Goal: Transaction & Acquisition: Subscribe to service/newsletter

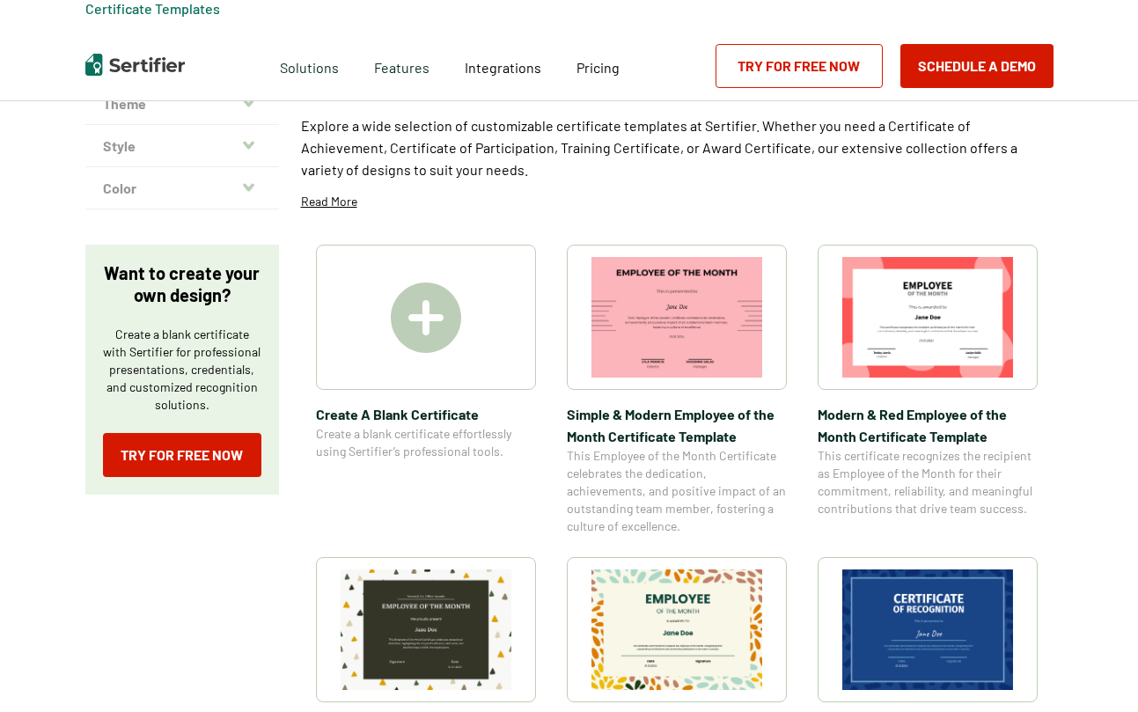
scroll to position [162, 0]
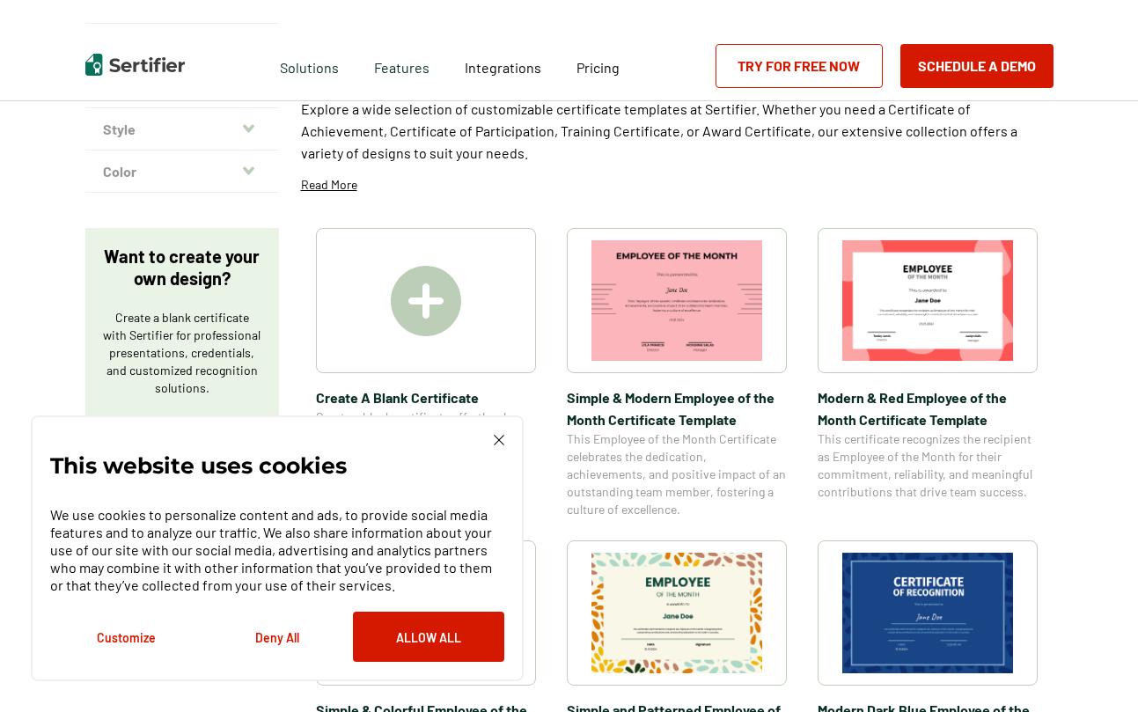
click at [438, 278] on img at bounding box center [426, 301] width 70 height 70
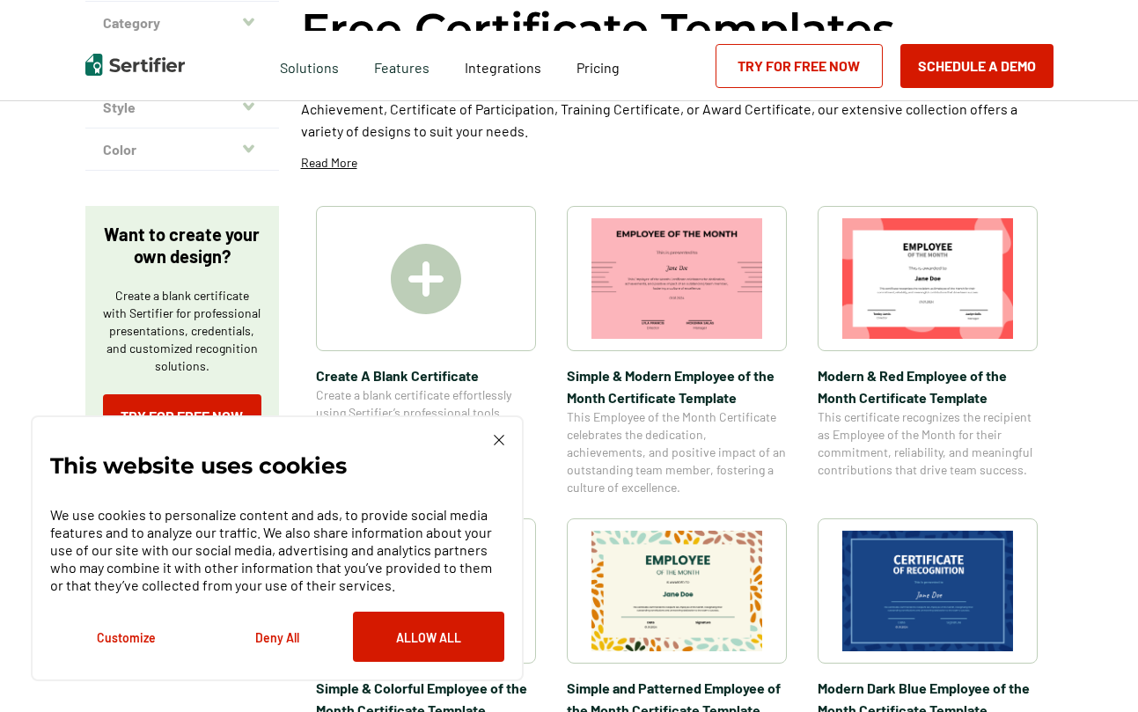
scroll to position [242, 0]
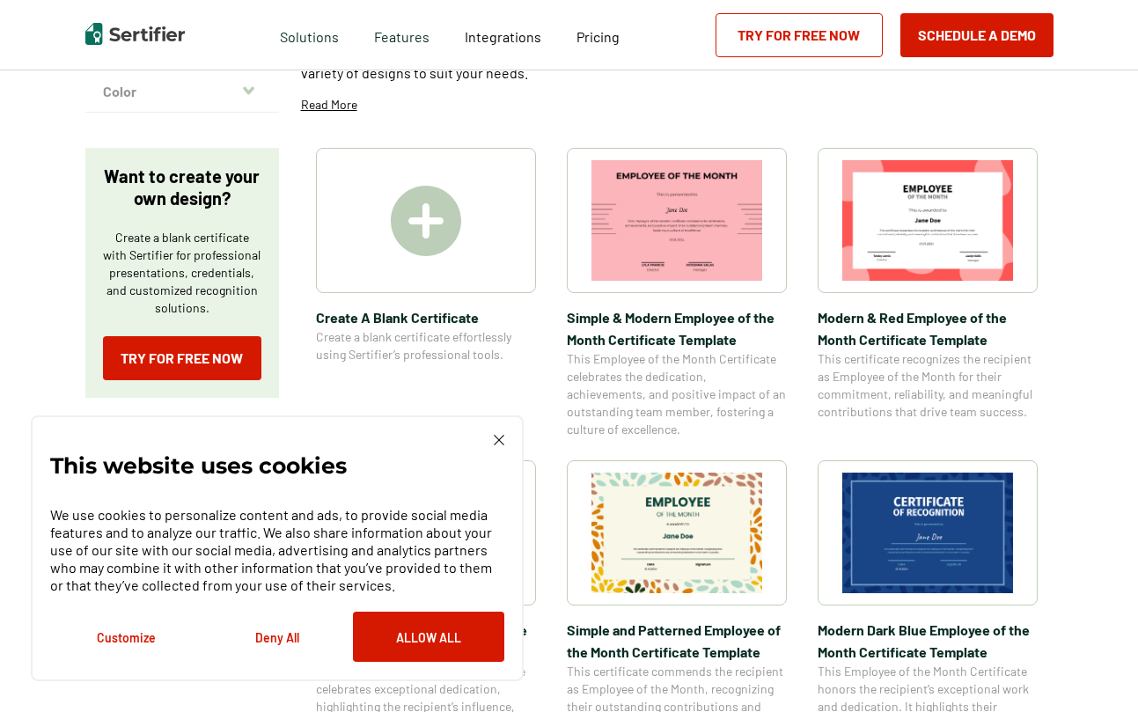
click at [502, 429] on div "This website uses cookies We use cookies to personalize content and ads, to pro…" at bounding box center [277, 548] width 493 height 266
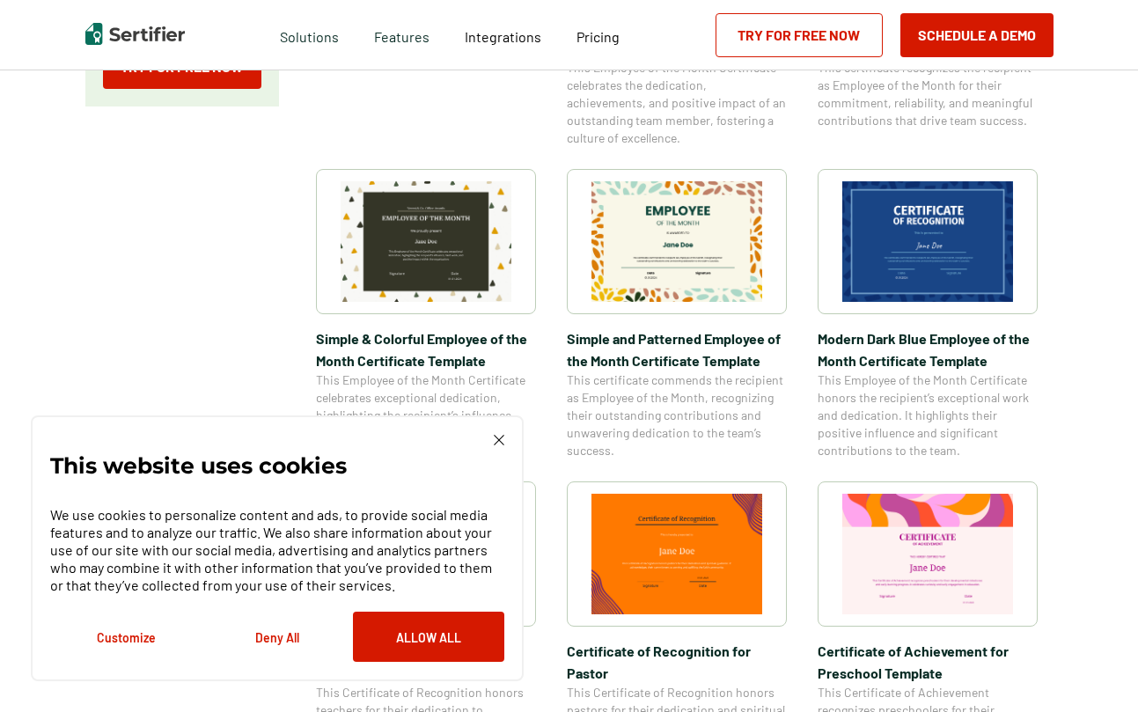
click at [497, 438] on img at bounding box center [499, 440] width 11 height 11
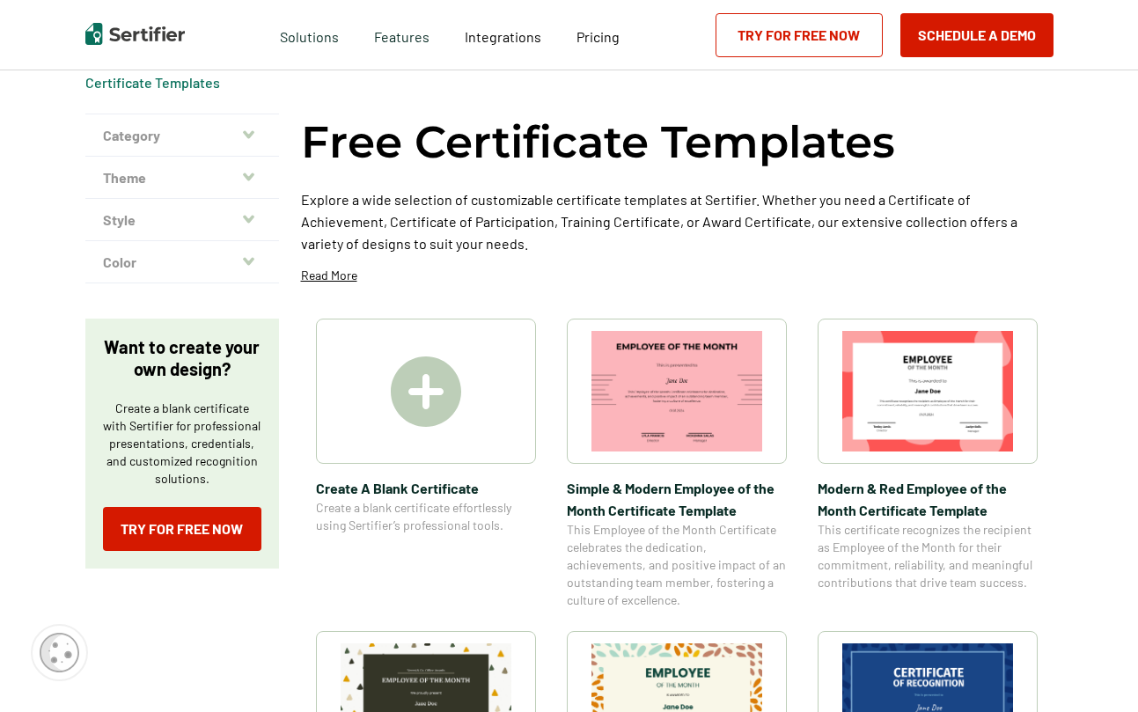
scroll to position [0, 0]
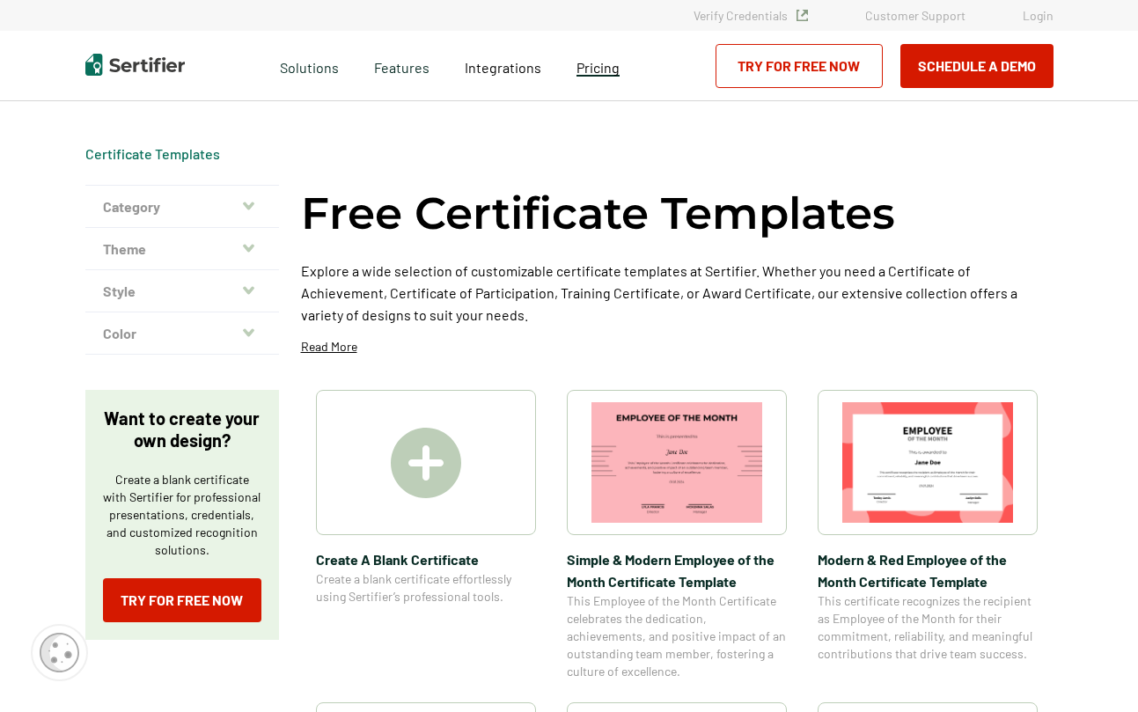
click at [580, 69] on span "Pricing" at bounding box center [597, 67] width 43 height 17
